Goal: Find specific page/section: Find specific page/section

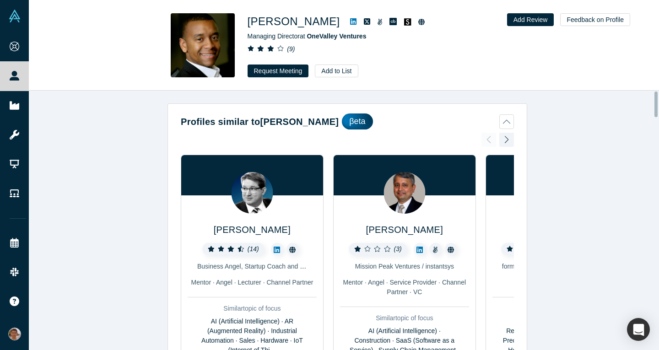
click at [350, 22] on icon at bounding box center [353, 21] width 6 height 6
